Goal: Information Seeking & Learning: Learn about a topic

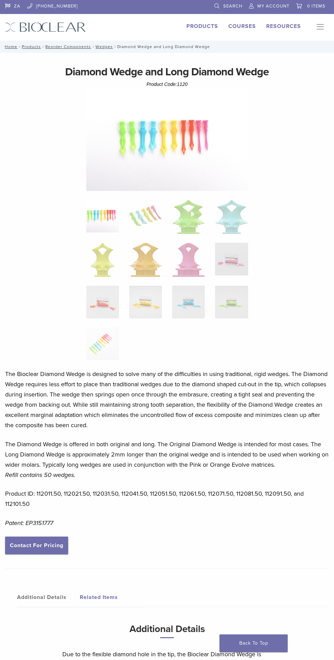
scroll to position [169, 0]
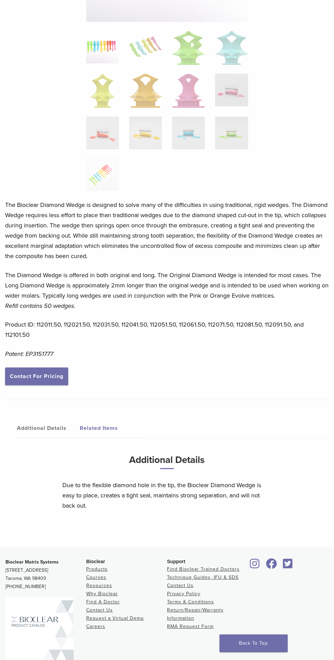
click at [31, 427] on link "Additional Details" at bounding box center [48, 428] width 63 height 19
click at [36, 427] on link "Additional Details" at bounding box center [48, 428] width 63 height 19
click at [43, 429] on link "Additional Details" at bounding box center [48, 428] width 63 height 19
click at [44, 429] on link "Additional Details" at bounding box center [48, 428] width 63 height 19
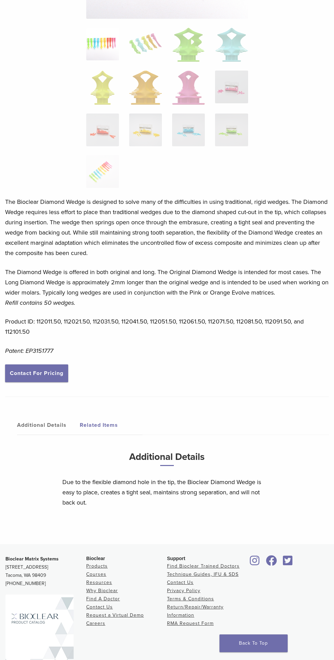
scroll to position [185, 0]
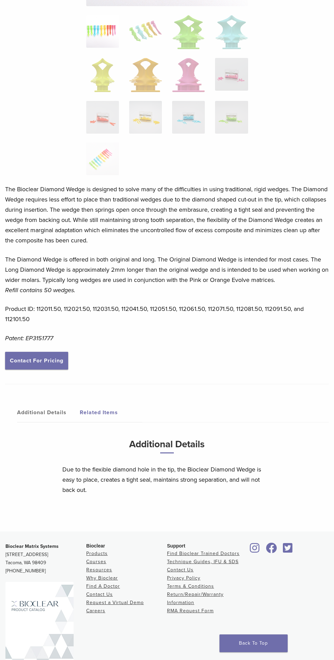
click at [38, 413] on link "Additional Details" at bounding box center [48, 412] width 63 height 19
click at [37, 414] on link "Additional Details" at bounding box center [48, 412] width 63 height 19
click at [47, 413] on link "Additional Details" at bounding box center [48, 412] width 63 height 19
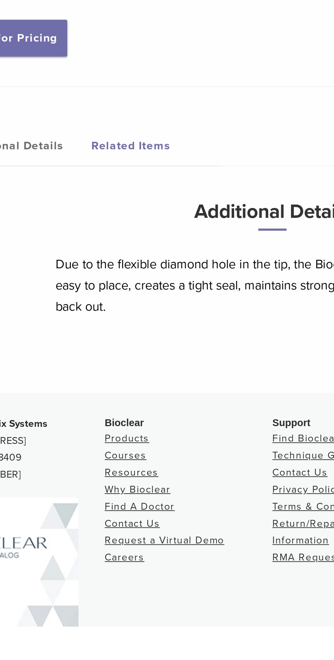
scroll to position [169, 0]
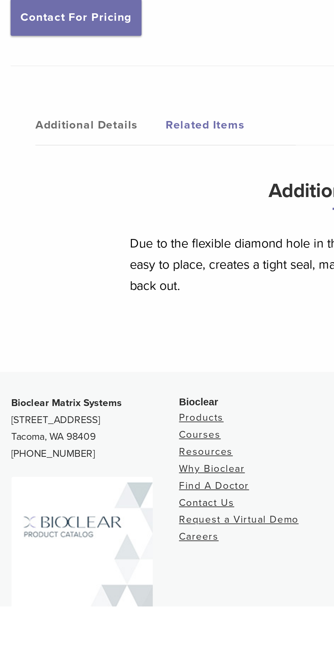
click at [29, 643] on img at bounding box center [39, 642] width 68 height 88
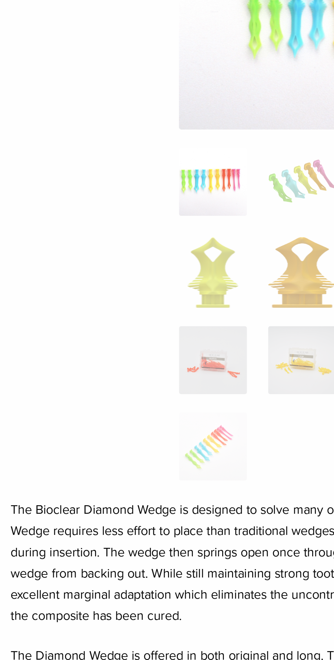
scroll to position [0, 0]
